Goal: Information Seeking & Learning: Find specific fact

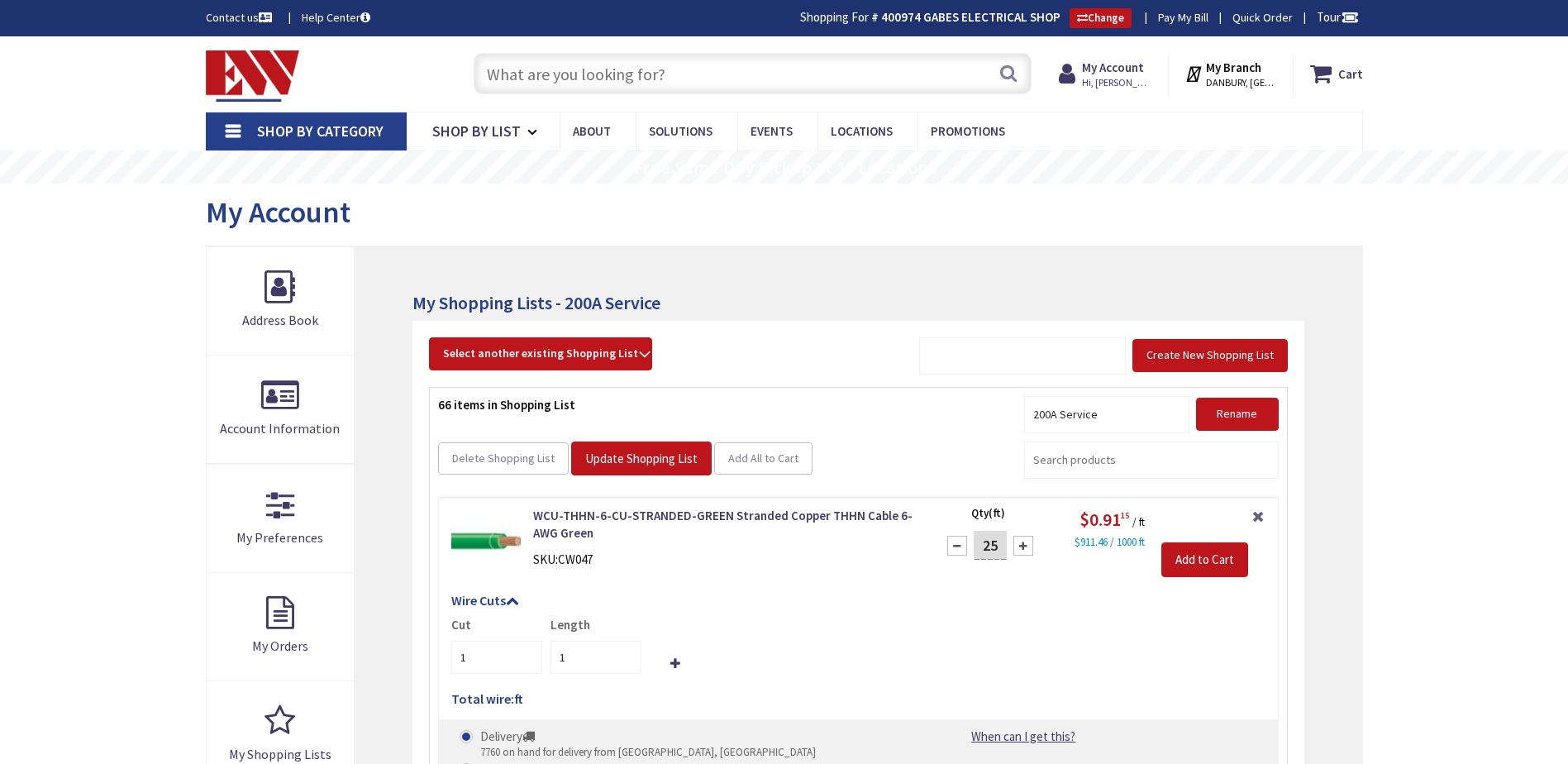
drag, startPoint x: 0, startPoint y: 0, endPoint x: 635, endPoint y: 83, distance: 640.4
click at [635, 83] on input "text" at bounding box center [753, 74] width 558 height 42
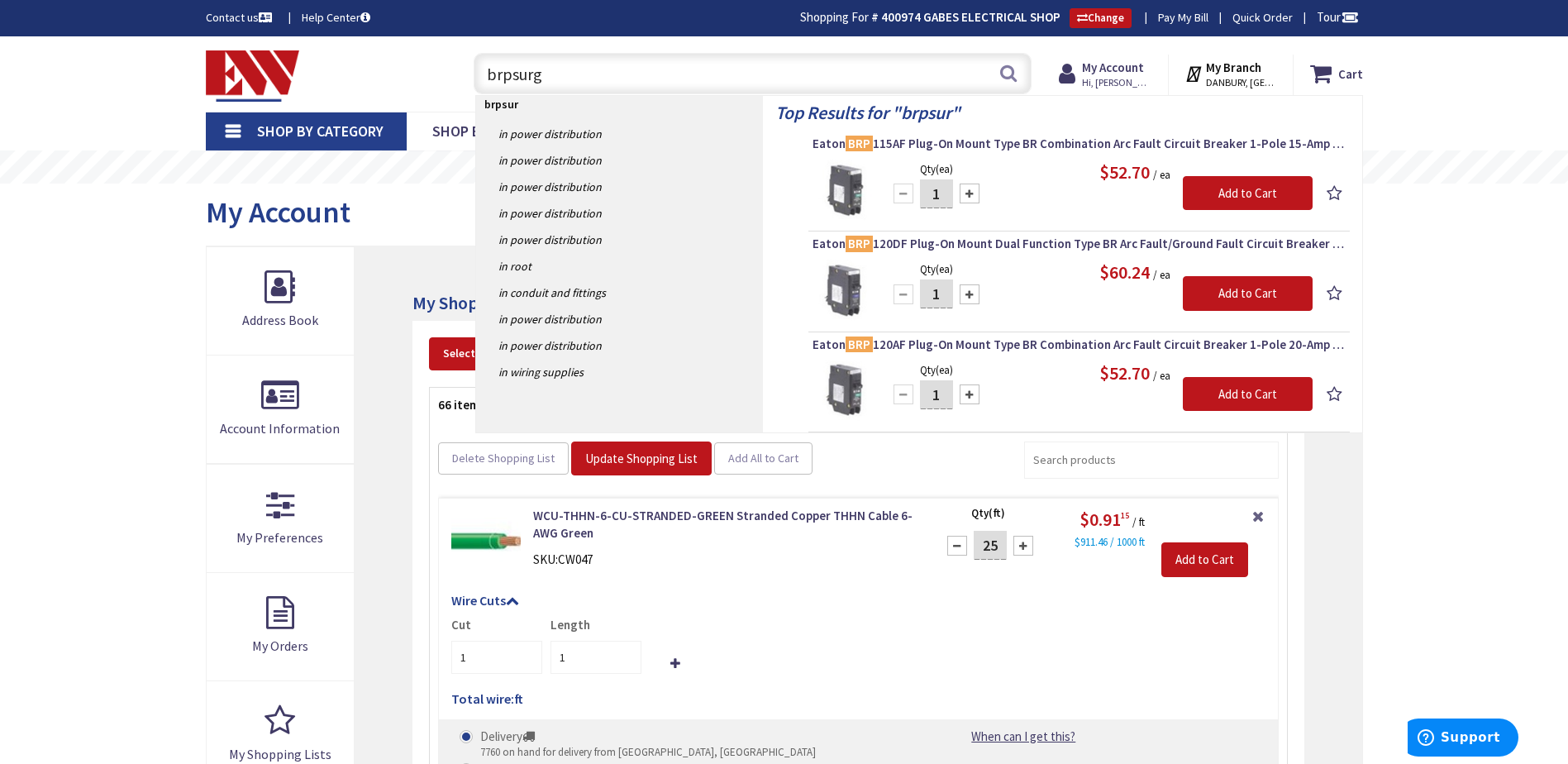
type input "brpsurge"
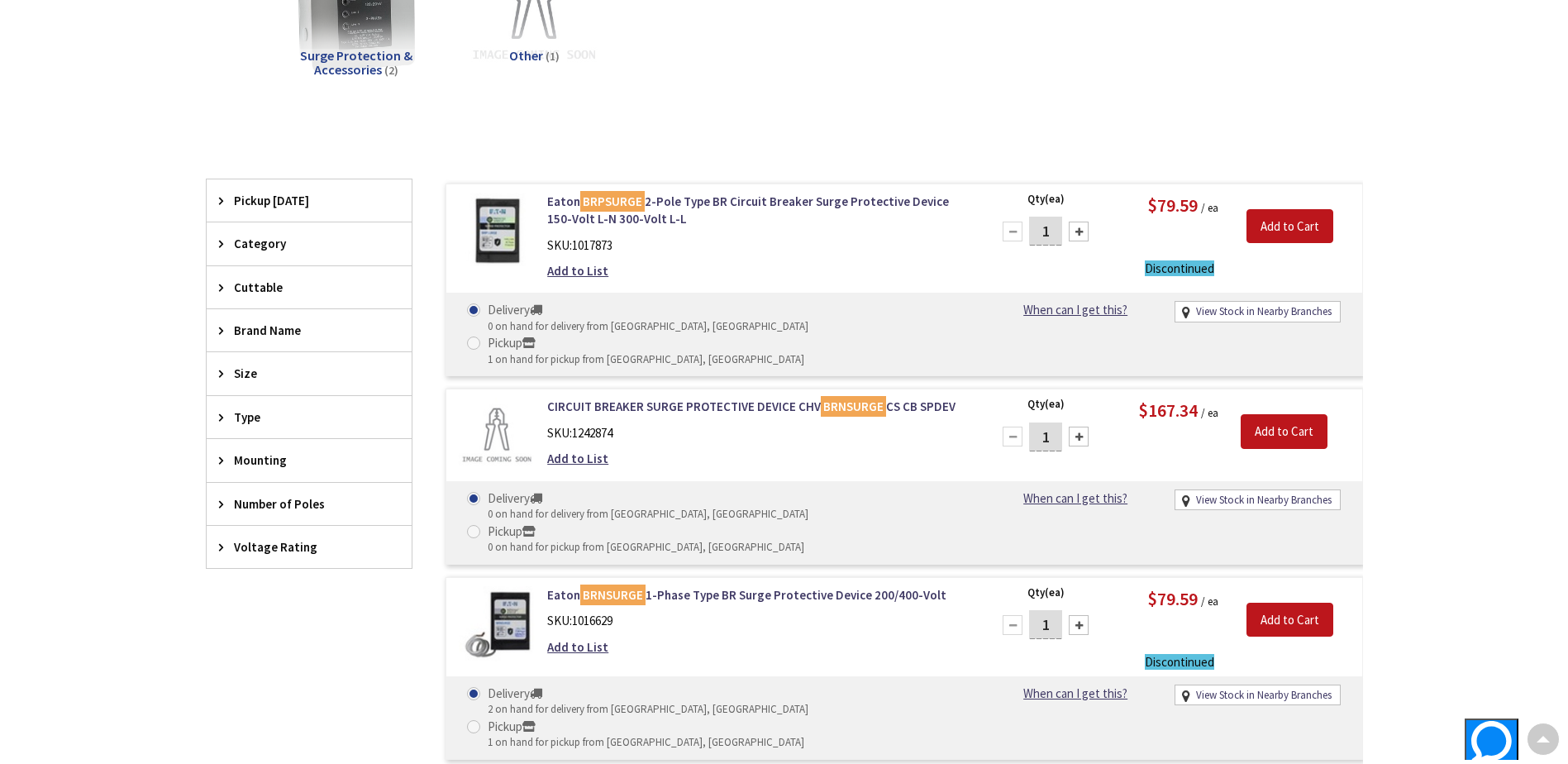
scroll to position [333, 0]
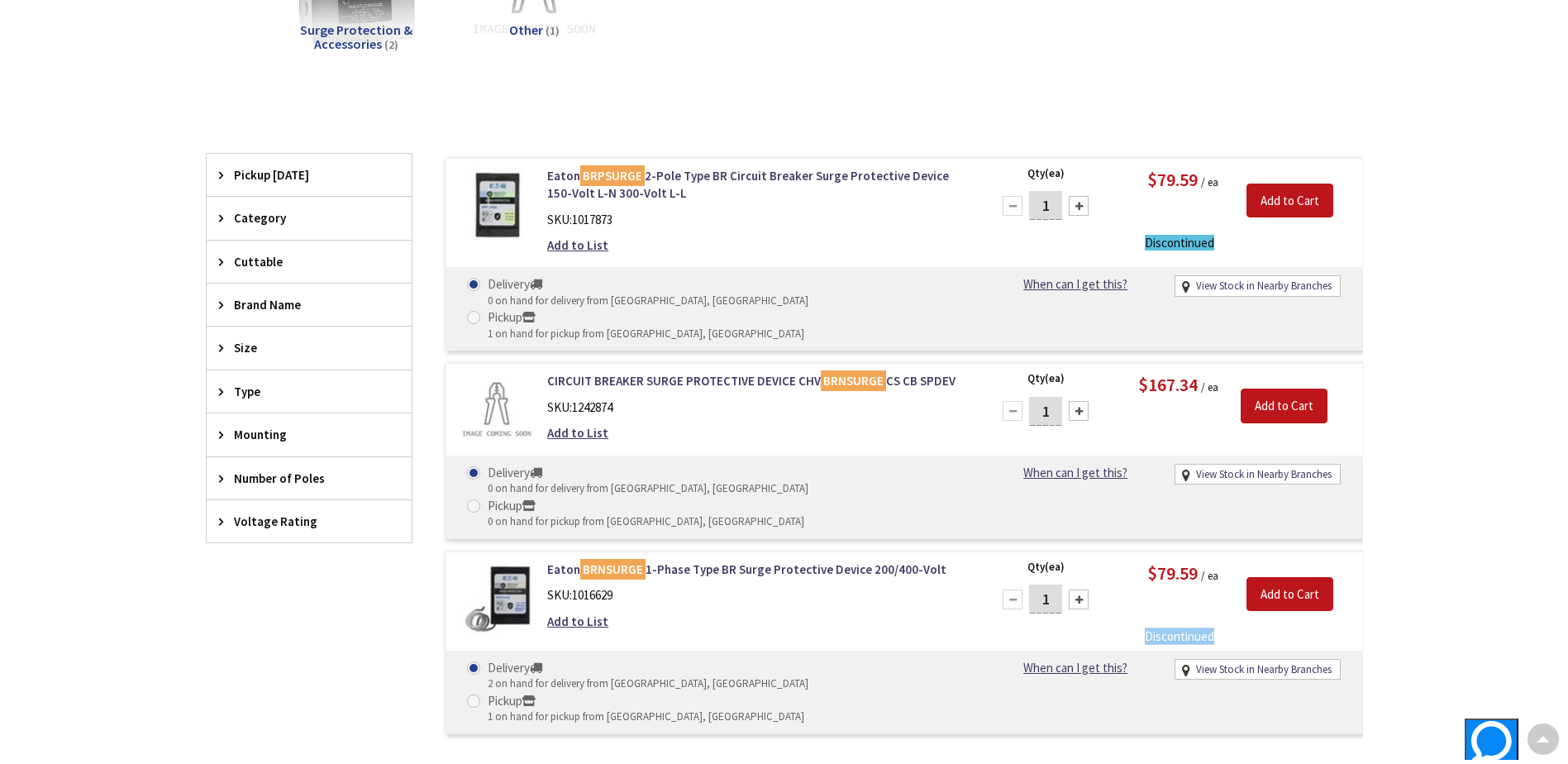
drag, startPoint x: 1220, startPoint y: 570, endPoint x: 1145, endPoint y: 574, distance: 75.1
click at [1145, 627] on div "Discontinued" at bounding box center [1185, 636] width 149 height 17
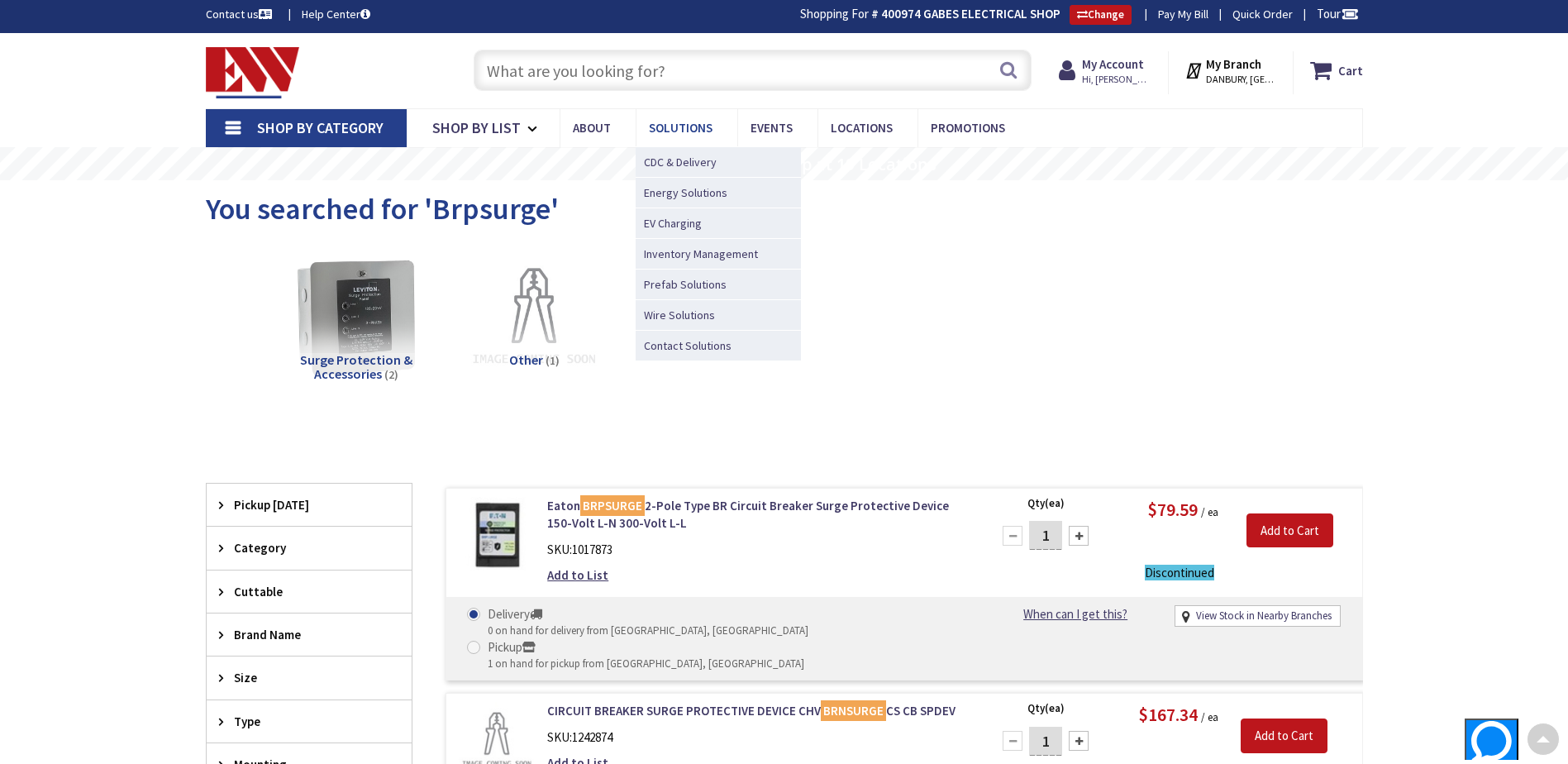
scroll to position [0, 0]
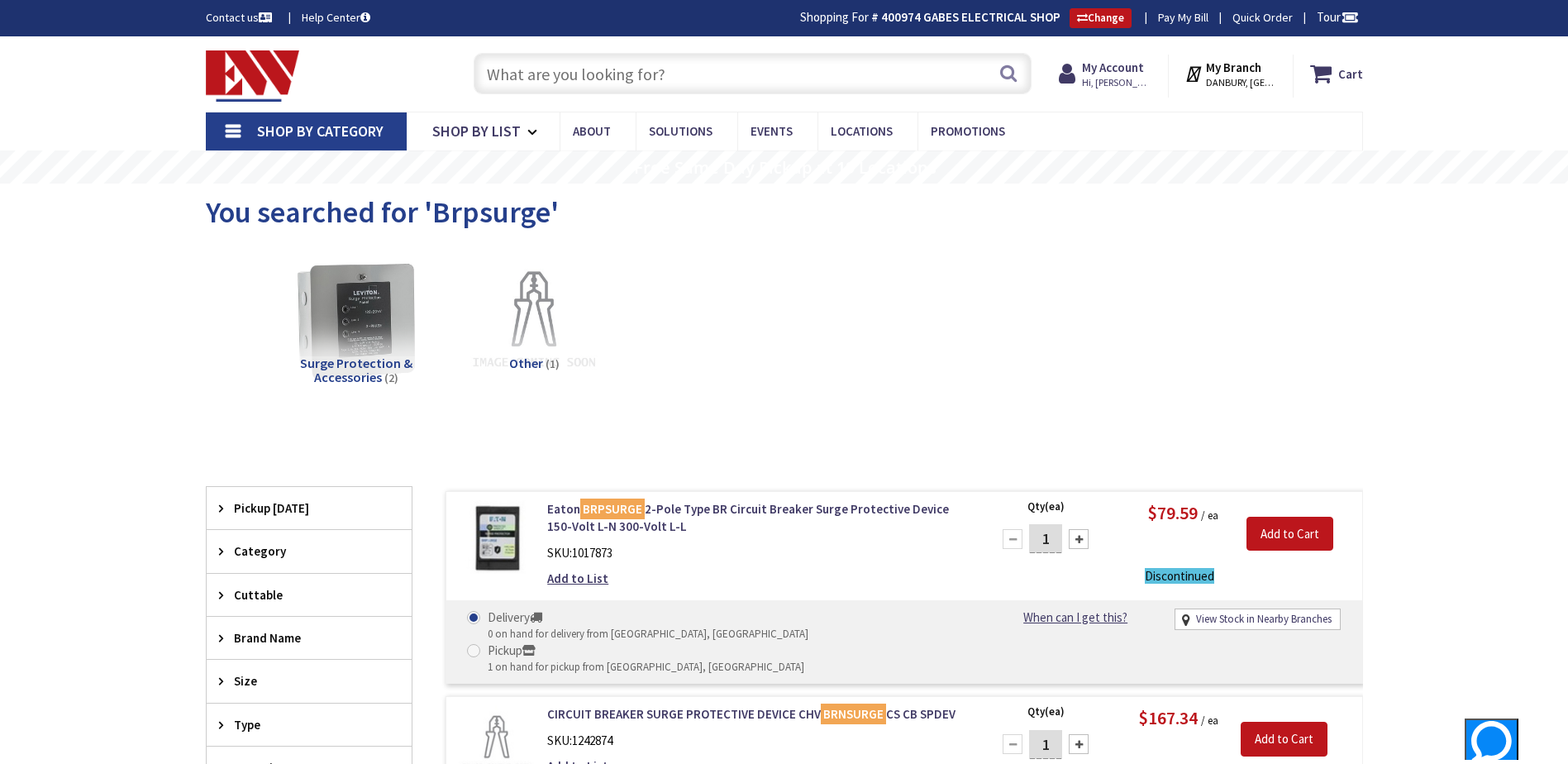
click at [638, 78] on input "text" at bounding box center [753, 74] width 558 height 42
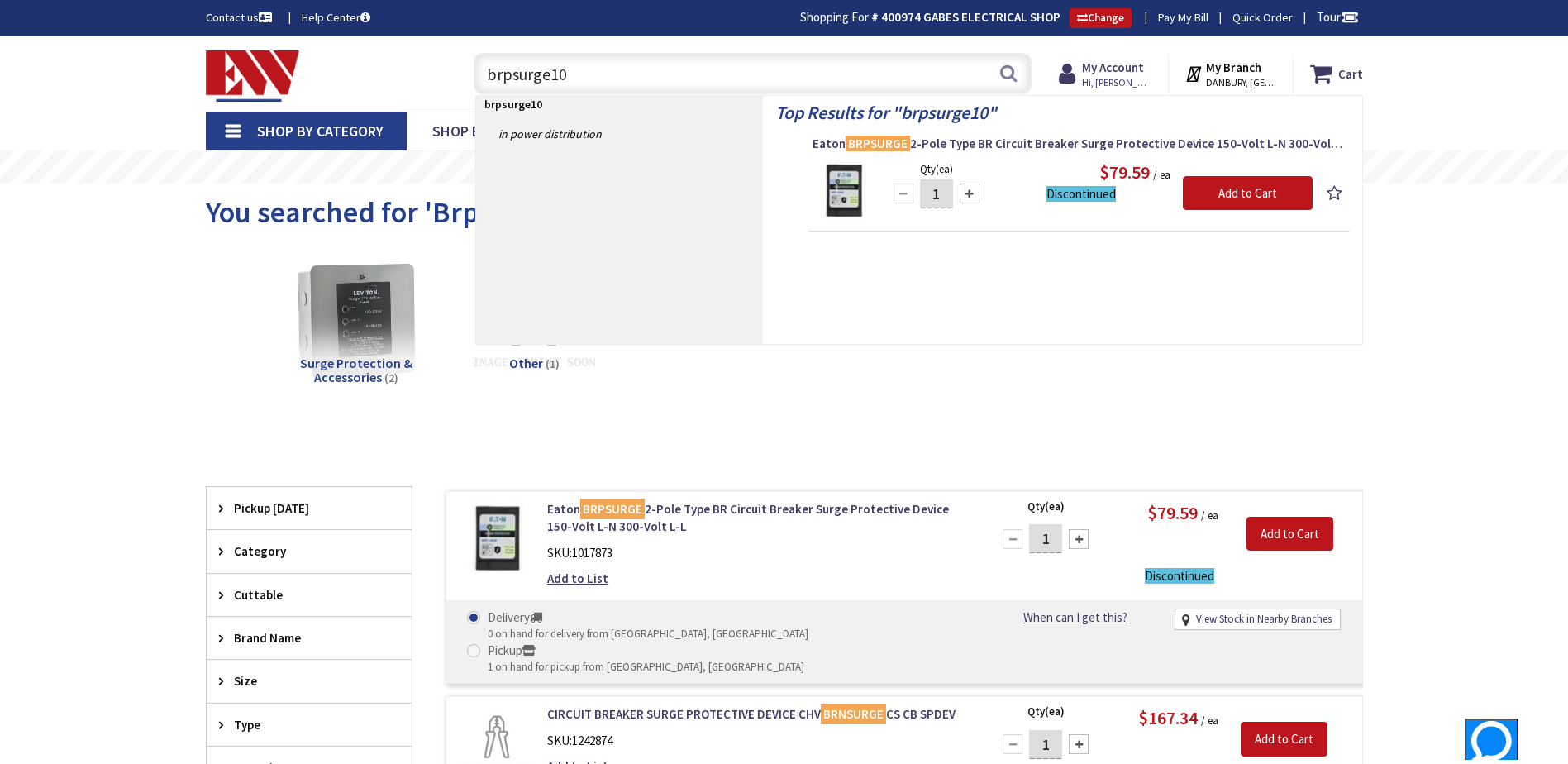
type input "brpsurge10"
click at [1000, 367] on div "Surge Protection & Accessories (2) Other (1)" at bounding box center [784, 334] width 1099 height 177
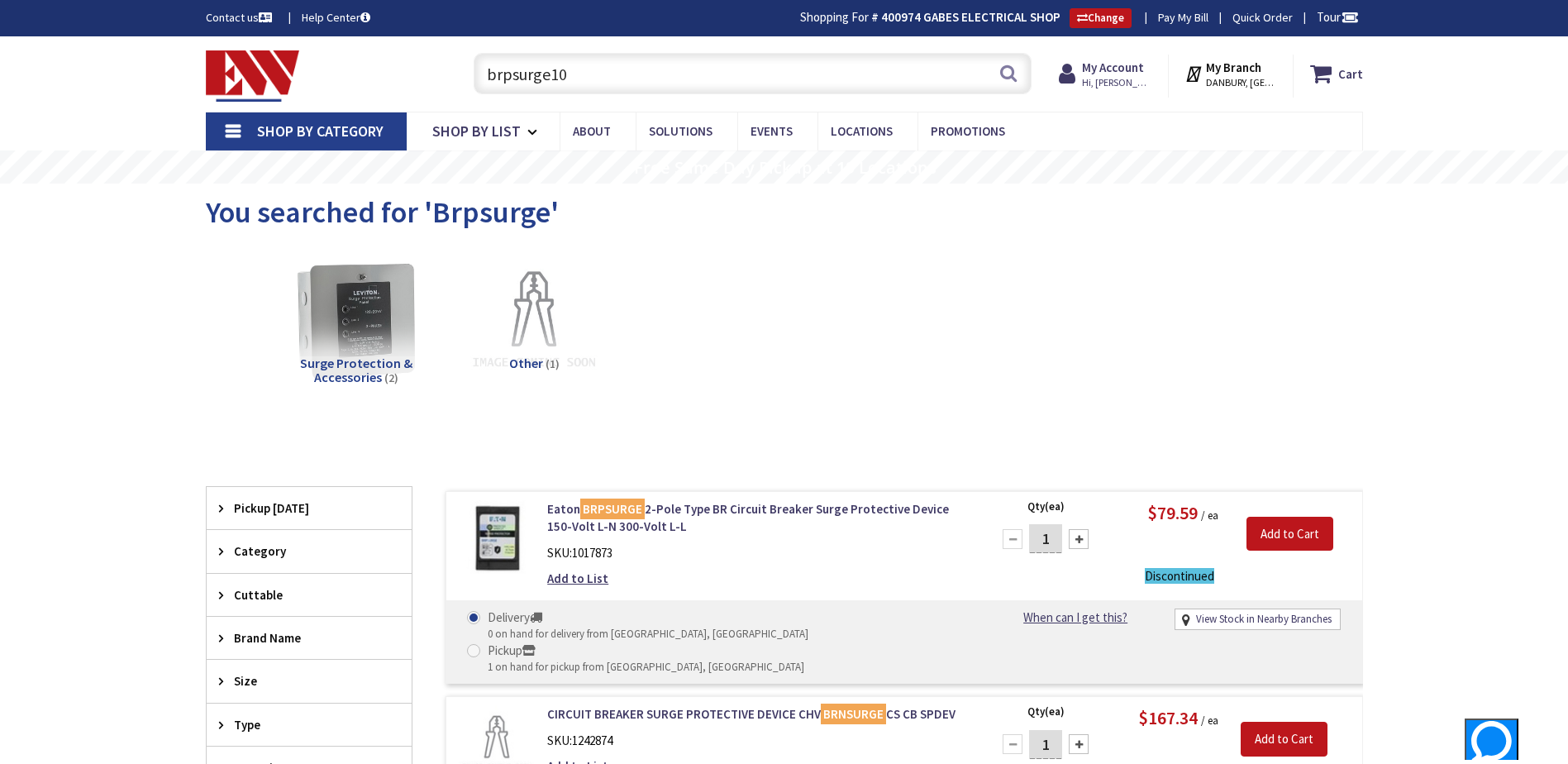
click at [613, 77] on input "brpsurge10" at bounding box center [753, 74] width 558 height 42
drag, startPoint x: 614, startPoint y: 72, endPoint x: 476, endPoint y: 77, distance: 138.1
click at [476, 77] on input "brpsurge10" at bounding box center [753, 74] width 558 height 42
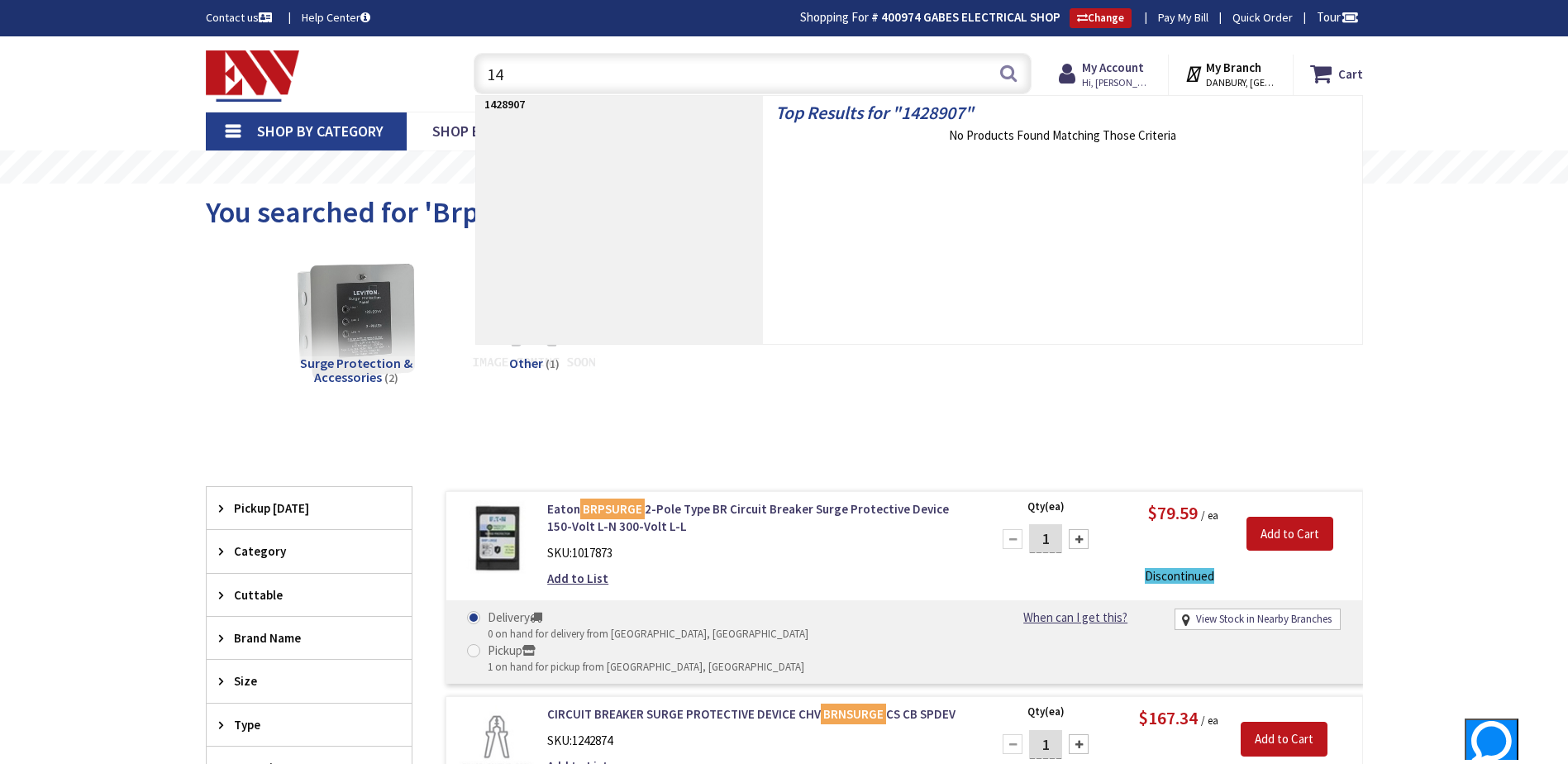
type input "1"
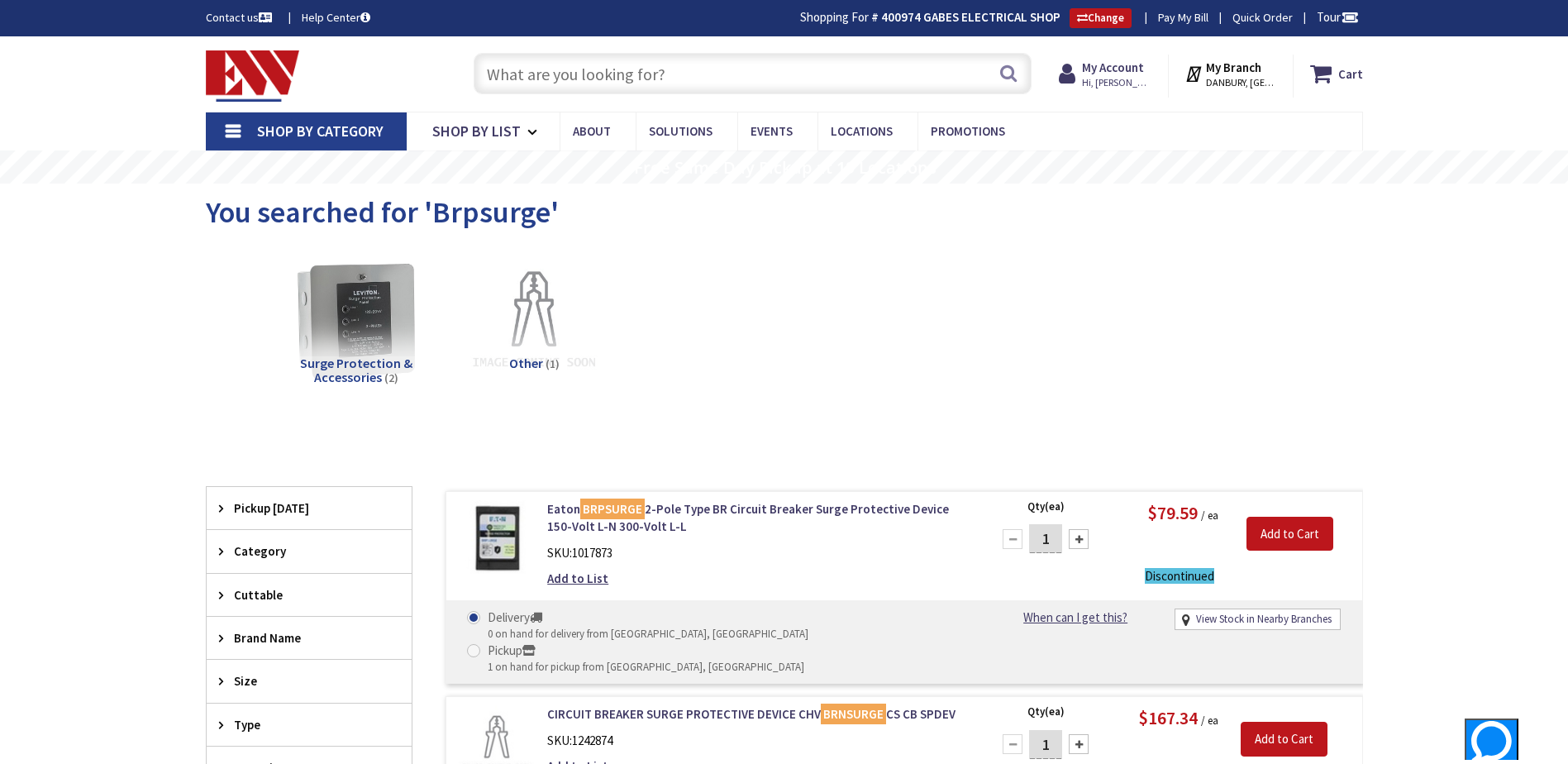
click at [626, 71] on input "text" at bounding box center [753, 74] width 558 height 42
